Goal: Transaction & Acquisition: Obtain resource

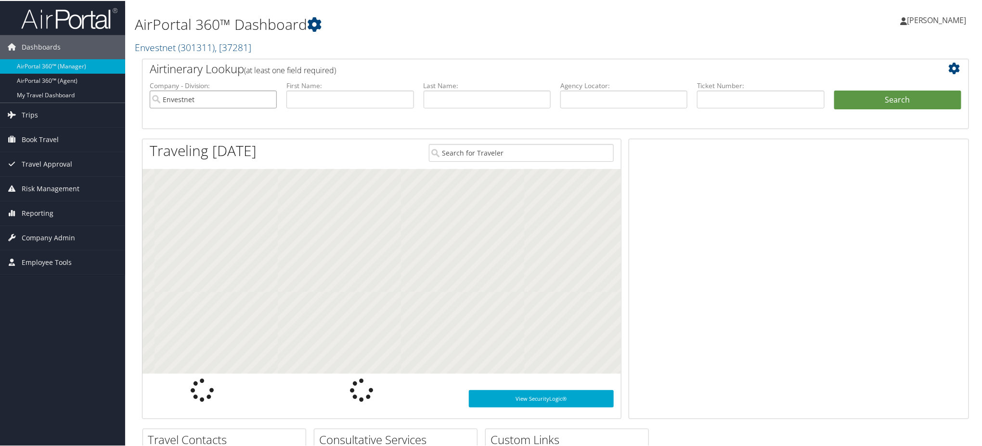
click at [268, 97] on input "Envestnet" at bounding box center [213, 99] width 127 height 18
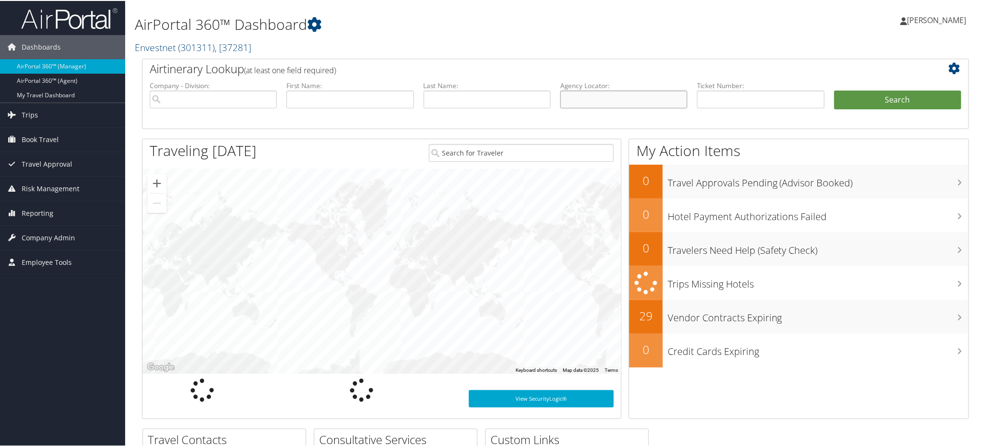
click at [601, 100] on input "text" at bounding box center [623, 99] width 127 height 18
paste input "D2K7XN"
type input "D2K7XN"
click at [874, 96] on button "Search" at bounding box center [897, 99] width 127 height 19
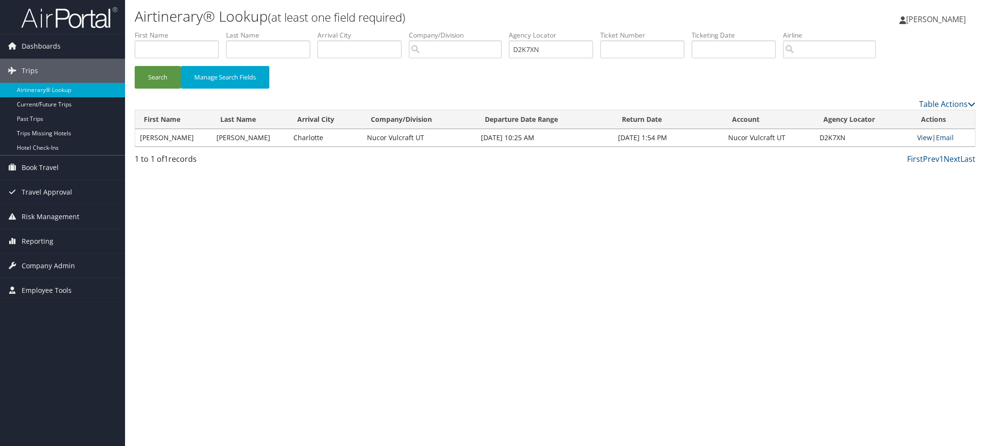
click at [920, 137] on link "View" at bounding box center [925, 137] width 15 height 9
drag, startPoint x: 556, startPoint y: 47, endPoint x: 473, endPoint y: 51, distance: 82.9
click at [473, 30] on ul "First Name Last Name Departure City Arrival City Company/Division Airport/City …" at bounding box center [555, 30] width 841 height 0
paste input "5V7"
type input "D2K5V7"
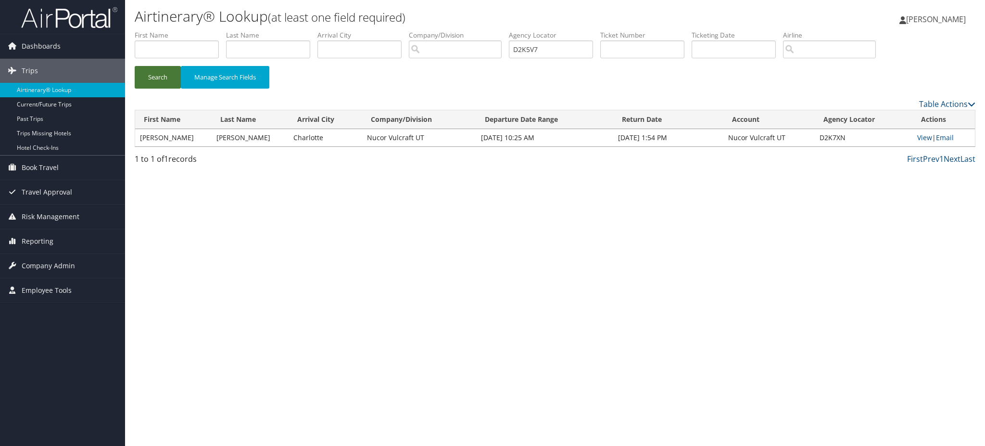
click at [151, 80] on button "Search" at bounding box center [158, 77] width 46 height 23
click at [923, 137] on link "View" at bounding box center [924, 137] width 15 height 9
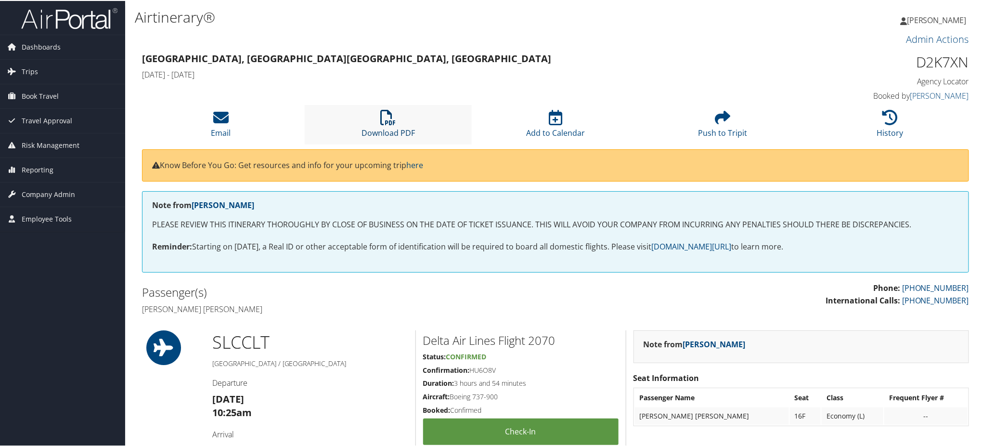
click at [375, 134] on link "Download PDF" at bounding box center [387, 125] width 53 height 23
click at [403, 127] on link "Download PDF" at bounding box center [387, 125] width 53 height 23
